Goal: Check status: Check status

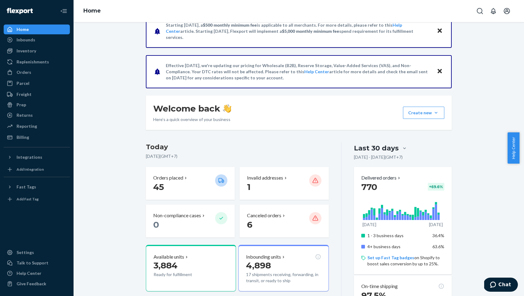
scroll to position [27, 0]
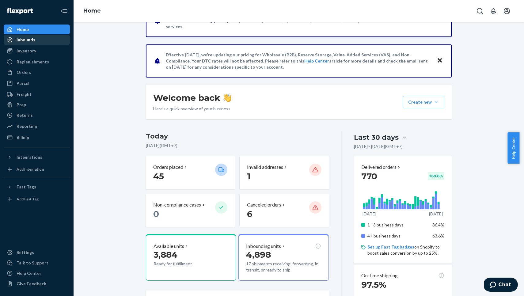
click at [47, 38] on div "Inbounds" at bounding box center [36, 40] width 65 height 9
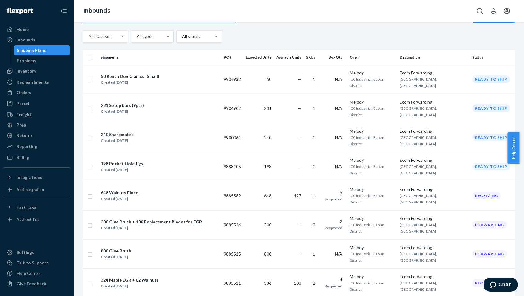
scroll to position [74, 0]
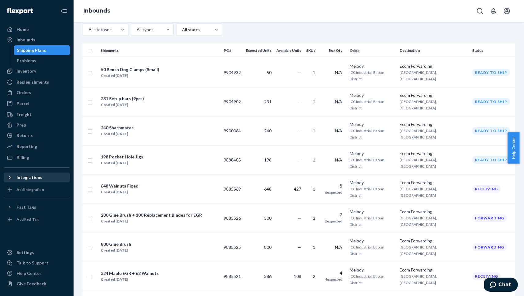
click at [36, 179] on div "Integrations" at bounding box center [30, 177] width 26 height 6
click at [37, 187] on div "Shopify" at bounding box center [36, 187] width 65 height 9
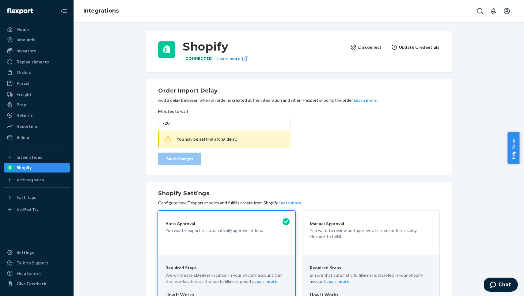
click at [358, 102] on button "Learn more" at bounding box center [364, 100] width 23 height 6
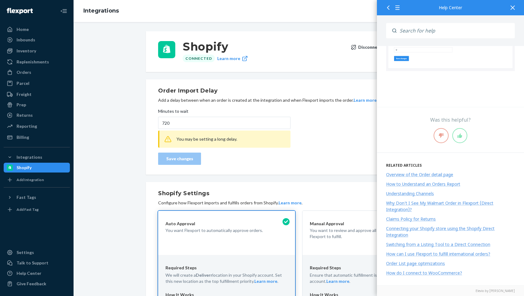
scroll to position [620, 0]
click at [514, 9] on icon at bounding box center [512, 8] width 4 height 4
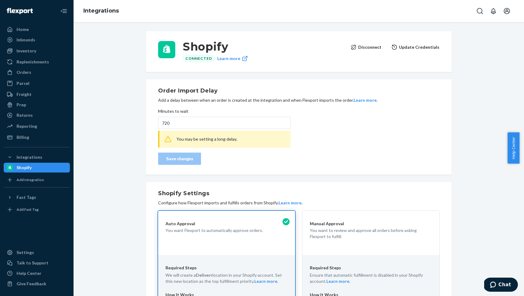
scroll to position [0, 0]
click at [32, 38] on div "Inbounds" at bounding box center [26, 40] width 19 height 6
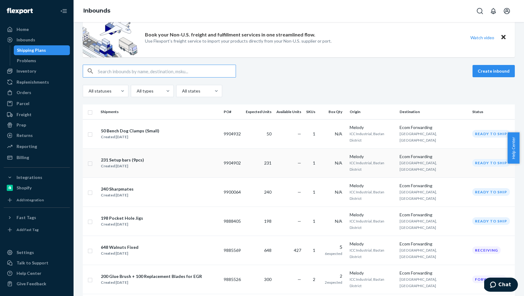
scroll to position [13, 0]
click at [40, 73] on div "Inventory" at bounding box center [36, 71] width 65 height 9
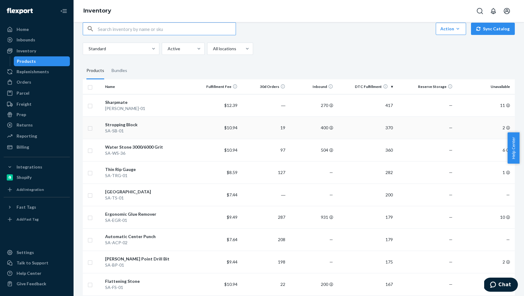
scroll to position [10, 0]
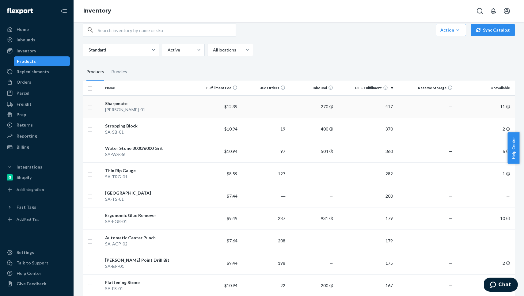
click at [351, 95] on td "417" at bounding box center [365, 106] width 60 height 22
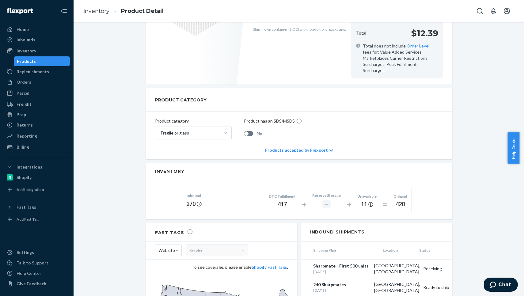
scroll to position [171, 0]
click at [108, 181] on div "Sharpmate Actions Hide Request removal Create inbound identifiers & barcodes SK…" at bounding box center [298, 127] width 441 height 535
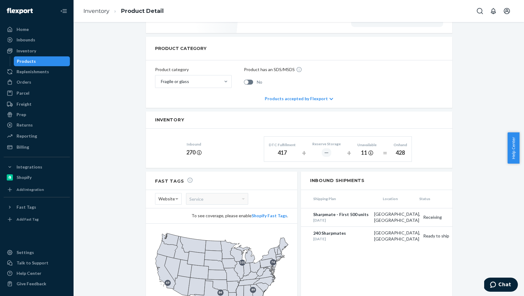
scroll to position [236, 0]
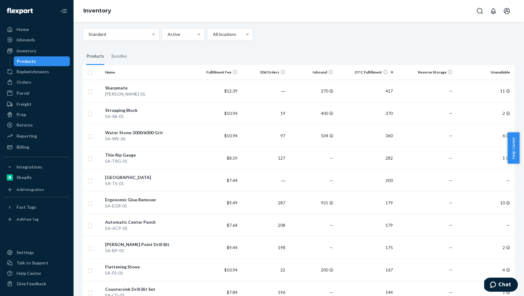
scroll to position [26, 0]
click at [125, 202] on div "SA-EGR-01" at bounding box center [147, 205] width 85 height 6
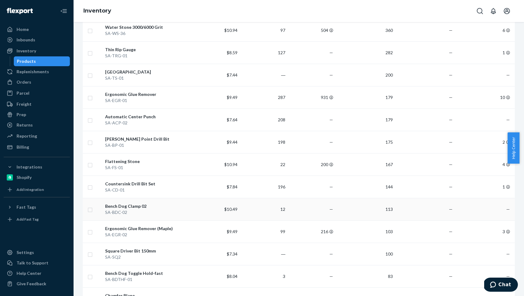
scroll to position [24, 0]
